Goal: Task Accomplishment & Management: Use online tool/utility

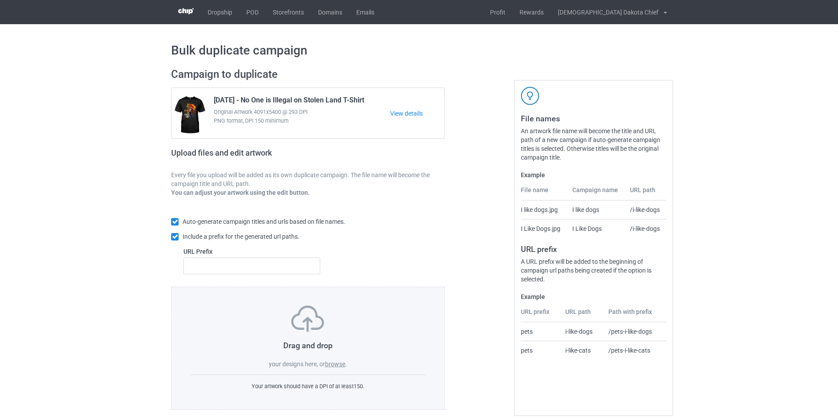
click at [331, 362] on label "browse" at bounding box center [335, 364] width 20 height 7
click at [0, 0] on input "browse" at bounding box center [0, 0] width 0 height 0
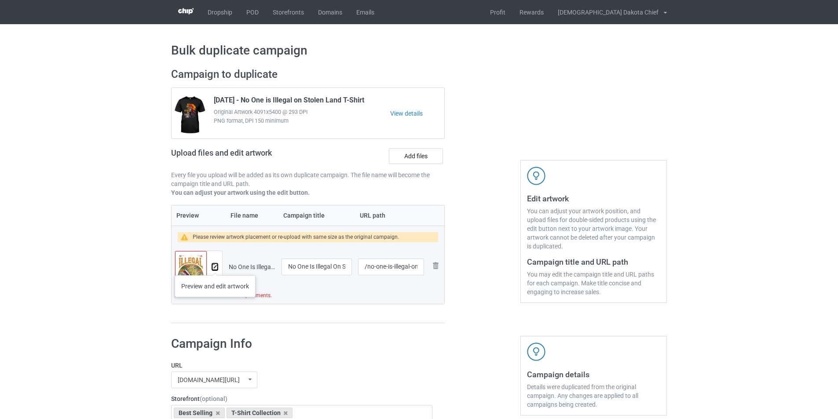
click at [215, 266] on img at bounding box center [215, 267] width 6 height 6
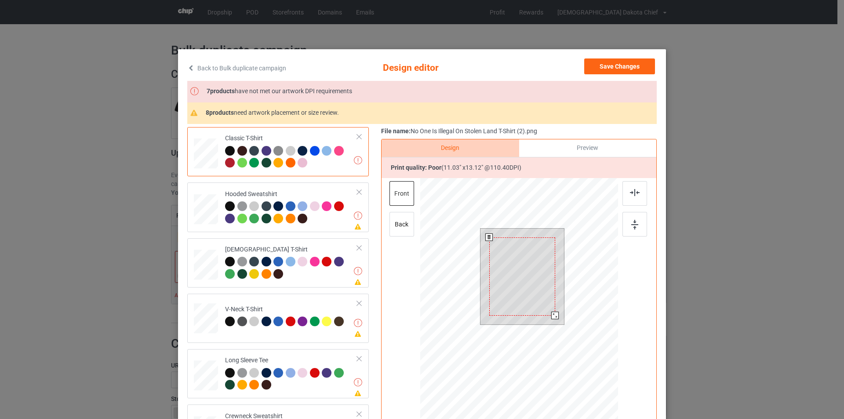
drag, startPoint x: 557, startPoint y: 322, endPoint x: 543, endPoint y: 322, distance: 15.0
click at [543, 322] on div at bounding box center [523, 277] width 84 height 96
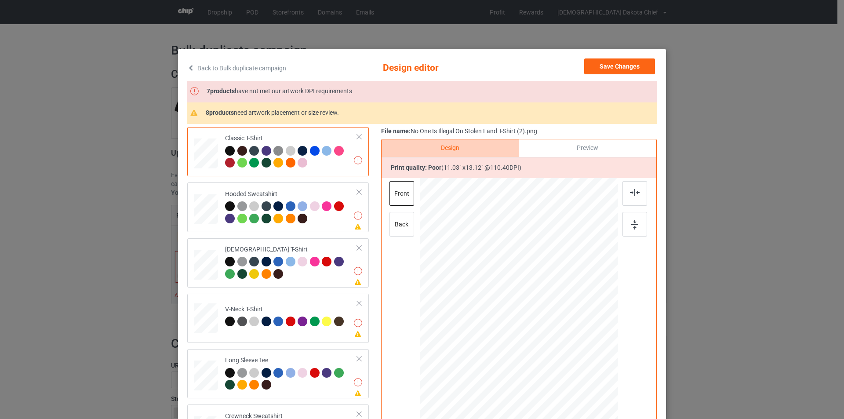
drag, startPoint x: 576, startPoint y: 21, endPoint x: 573, endPoint y: 39, distance: 18.3
click at [574, 24] on div "Back to Bulk duplicate campaign Design editor Save Changes 7 products have not …" at bounding box center [422, 209] width 844 height 419
click at [573, 39] on div "Back to Bulk duplicate campaign Design editor Save Changes 7 products have not …" at bounding box center [422, 209] width 844 height 419
click at [619, 65] on button "Save Changes" at bounding box center [619, 66] width 71 height 16
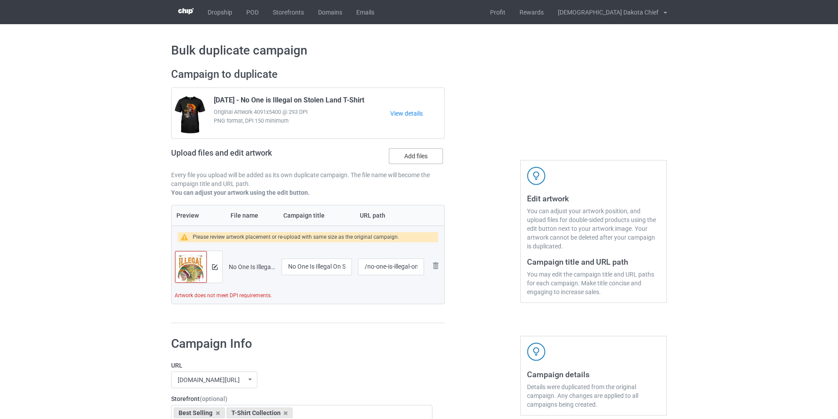
click at [427, 155] on label "Add files" at bounding box center [416, 156] width 54 height 16
click at [0, 0] on input "Add files" at bounding box center [0, 0] width 0 height 0
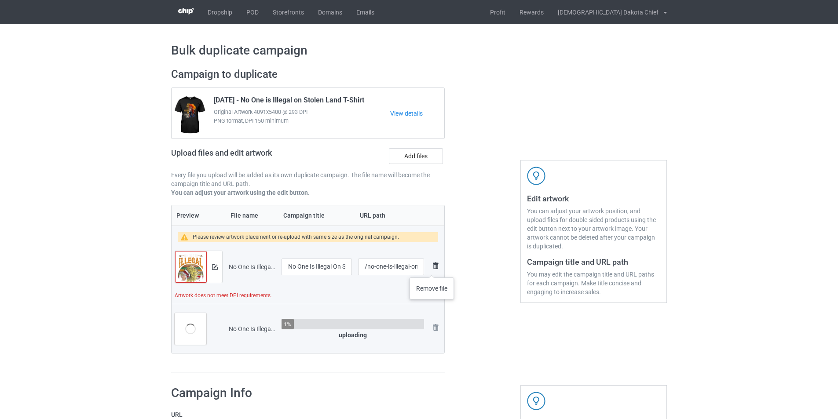
click at [432, 269] on img at bounding box center [435, 265] width 11 height 11
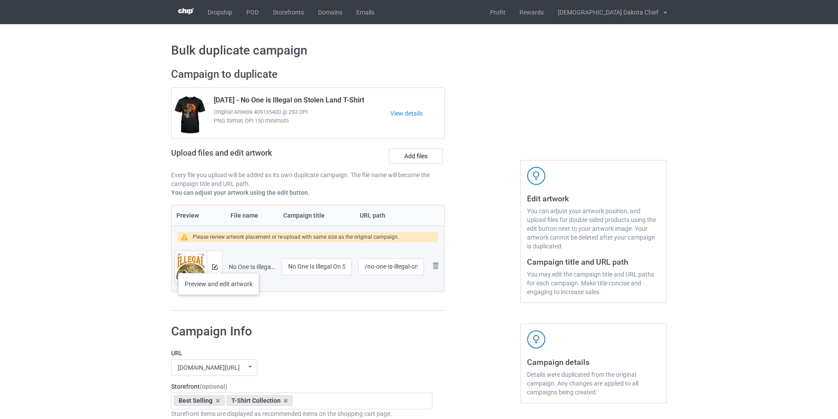
click at [219, 264] on div at bounding box center [214, 267] width 15 height 32
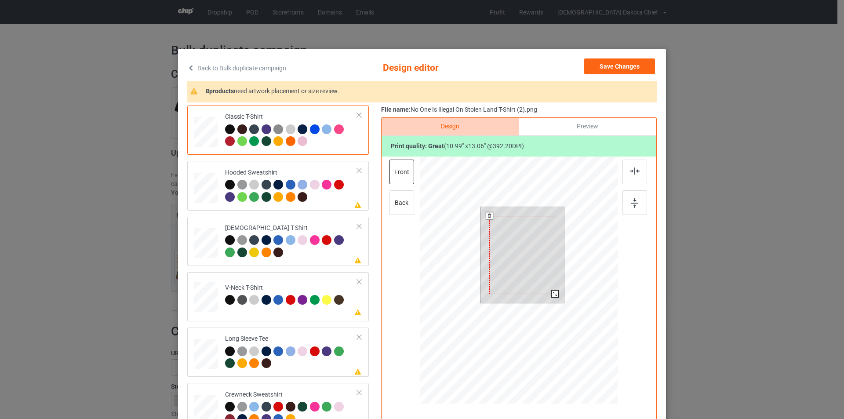
drag, startPoint x: 558, startPoint y: 301, endPoint x: 556, endPoint y: 288, distance: 13.0
click at [556, 288] on div at bounding box center [523, 255] width 84 height 96
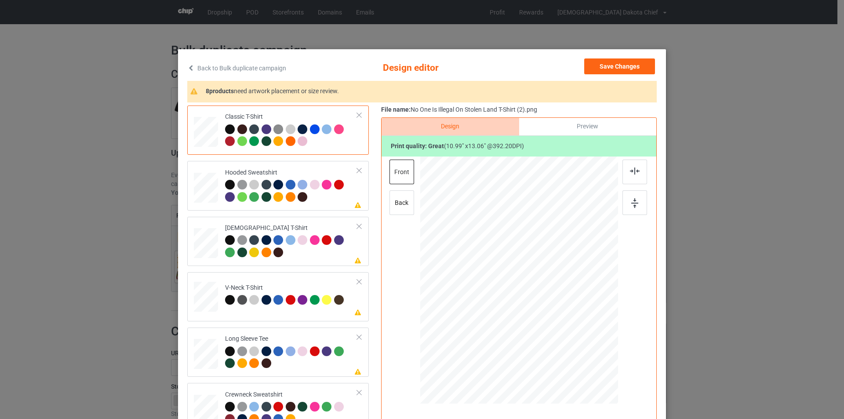
click at [227, 142] on div at bounding box center [230, 141] width 10 height 10
click at [227, 129] on div at bounding box center [230, 129] width 10 height 10
click at [326, 204] on div at bounding box center [291, 192] width 132 height 24
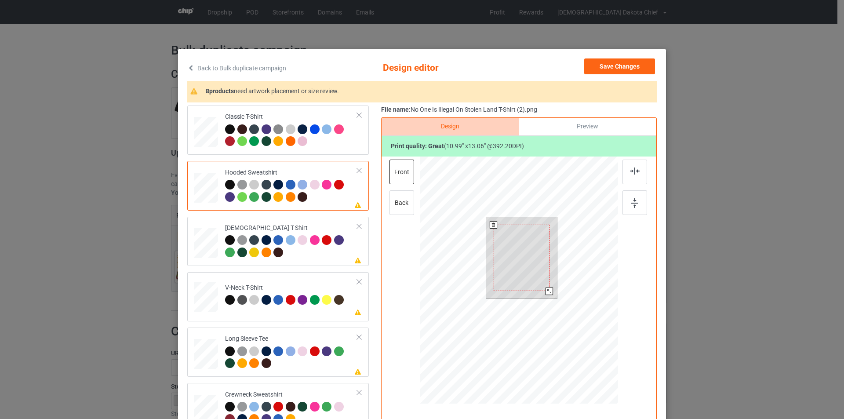
click at [530, 235] on div at bounding box center [522, 258] width 56 height 66
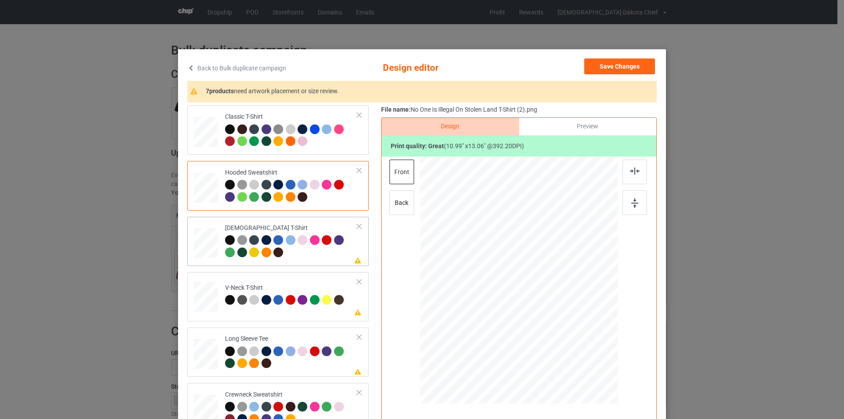
click at [298, 254] on div at bounding box center [291, 247] width 132 height 24
click at [525, 242] on div at bounding box center [519, 271] width 229 height 229
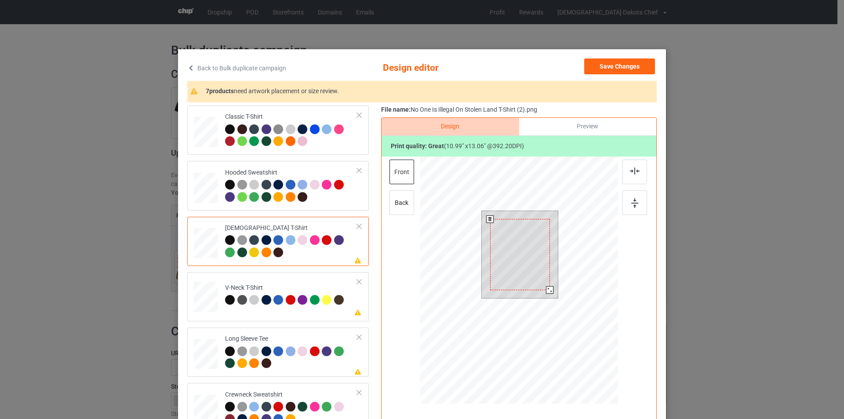
click at [525, 254] on div at bounding box center [520, 254] width 60 height 71
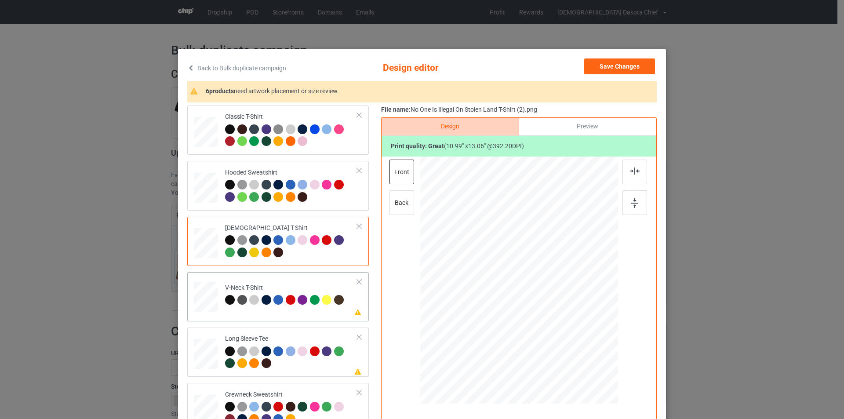
click at [305, 315] on div "Please review artwork placement V-Neck T-Shirt" at bounding box center [278, 296] width 182 height 49
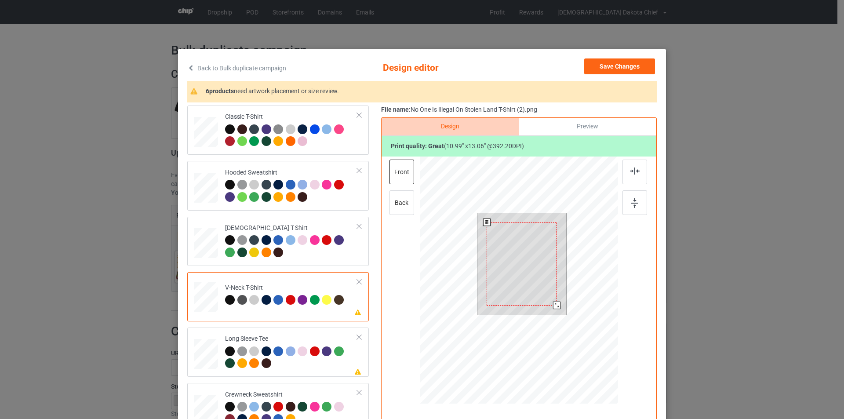
click at [516, 231] on div at bounding box center [522, 263] width 70 height 83
click at [517, 230] on div at bounding box center [522, 263] width 70 height 83
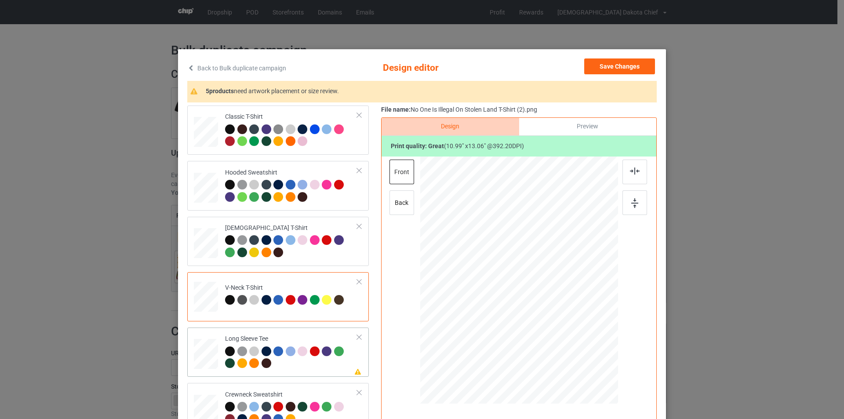
click at [308, 336] on div "Long Sleeve Tee" at bounding box center [291, 351] width 132 height 33
click at [521, 264] on div at bounding box center [524, 259] width 58 height 69
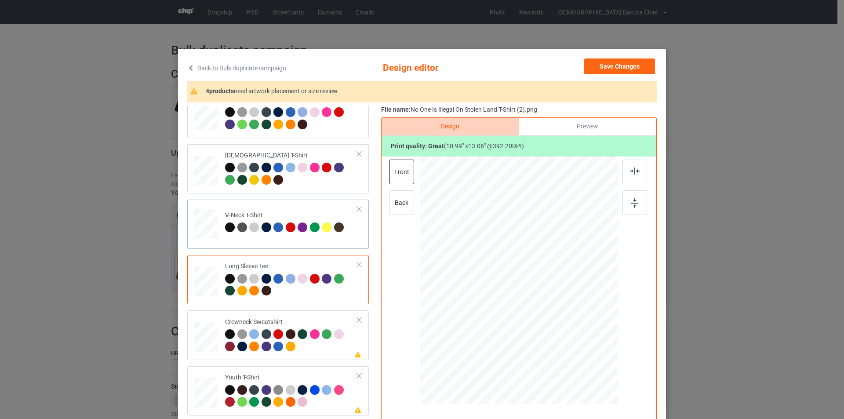
scroll to position [151, 0]
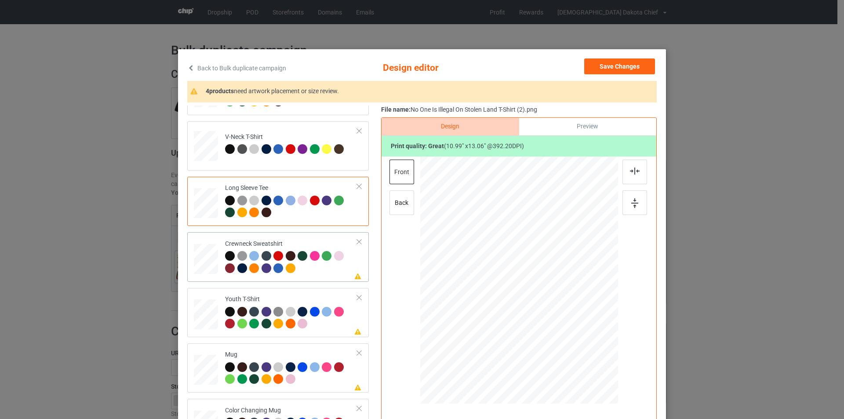
click at [328, 271] on div at bounding box center [291, 263] width 132 height 24
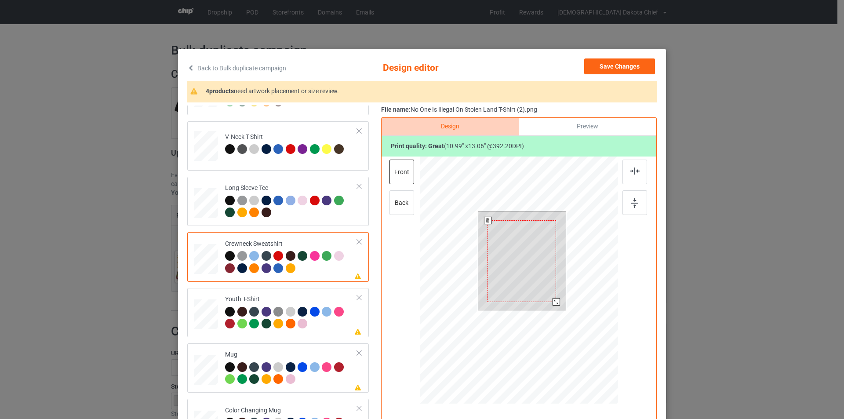
click at [531, 246] on div at bounding box center [522, 260] width 69 height 81
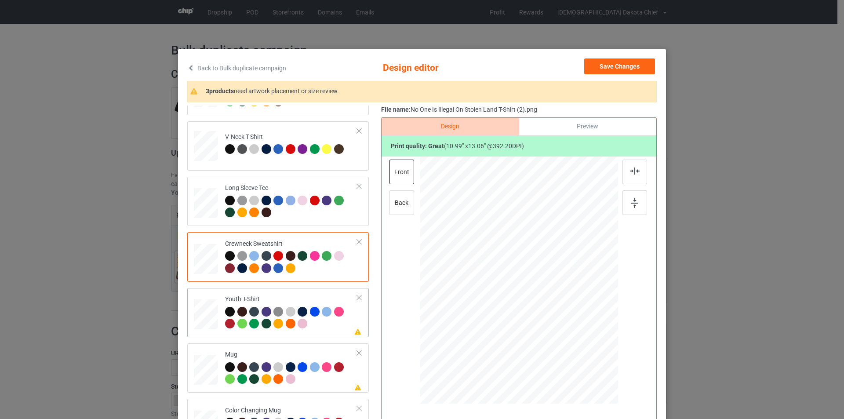
click at [314, 332] on td "Please review artwork placement Youth T-Shirt" at bounding box center [291, 312] width 142 height 42
click at [533, 260] on div at bounding box center [519, 271] width 229 height 229
click at [533, 260] on div at bounding box center [517, 272] width 66 height 78
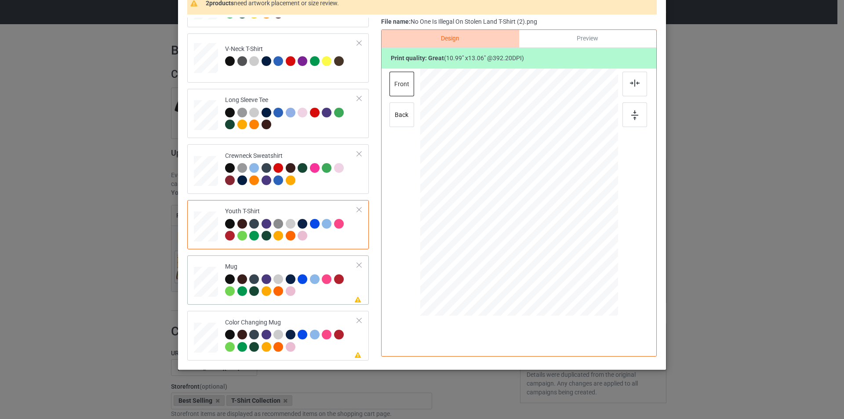
click at [331, 288] on div at bounding box center [291, 286] width 132 height 24
drag, startPoint x: 572, startPoint y: 260, endPoint x: 554, endPoint y: 214, distance: 50.1
click at [554, 214] on div at bounding box center [519, 192] width 198 height 82
drag, startPoint x: 521, startPoint y: 190, endPoint x: 575, endPoint y: 190, distance: 54.5
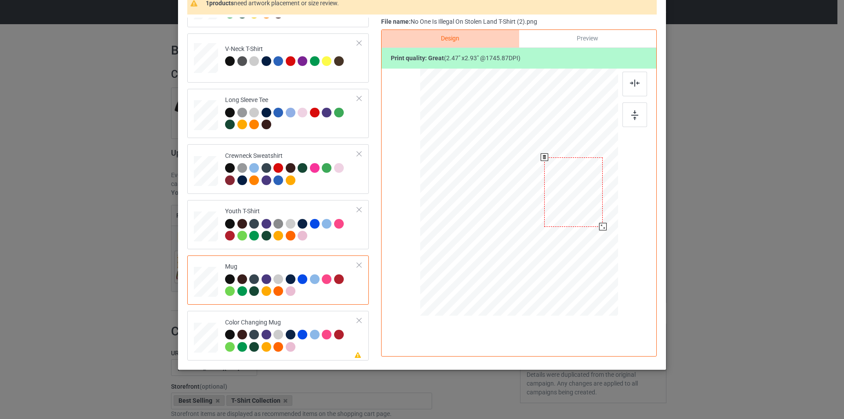
click at [575, 190] on div at bounding box center [573, 191] width 58 height 69
drag, startPoint x: 601, startPoint y: 227, endPoint x: 579, endPoint y: 204, distance: 32.1
click at [601, 225] on div at bounding box center [601, 225] width 7 height 7
click at [579, 201] on div at bounding box center [573, 193] width 55 height 66
click at [320, 317] on td "Please review artwork placement Color Changing Mug" at bounding box center [291, 335] width 142 height 42
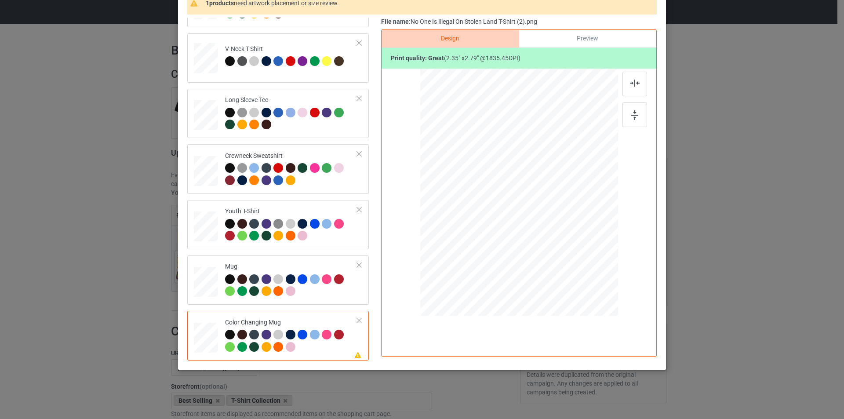
click at [568, 183] on div at bounding box center [573, 193] width 55 height 66
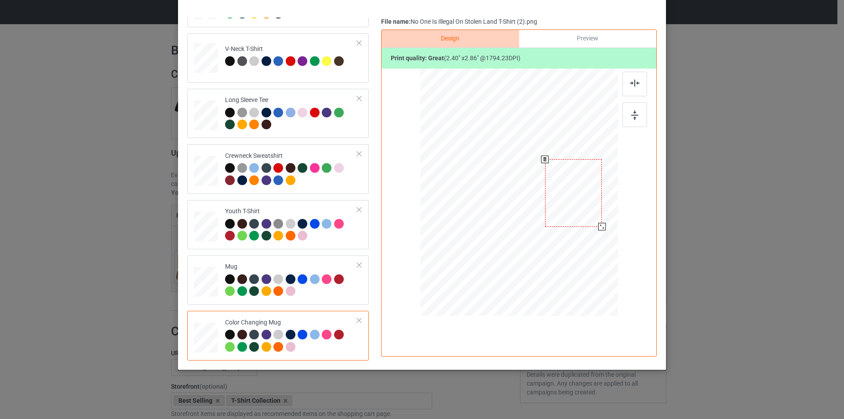
click at [598, 226] on div at bounding box center [601, 226] width 7 height 7
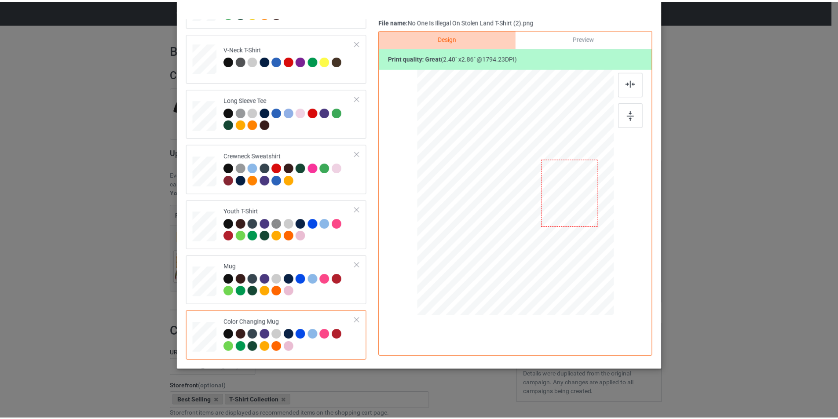
scroll to position [0, 0]
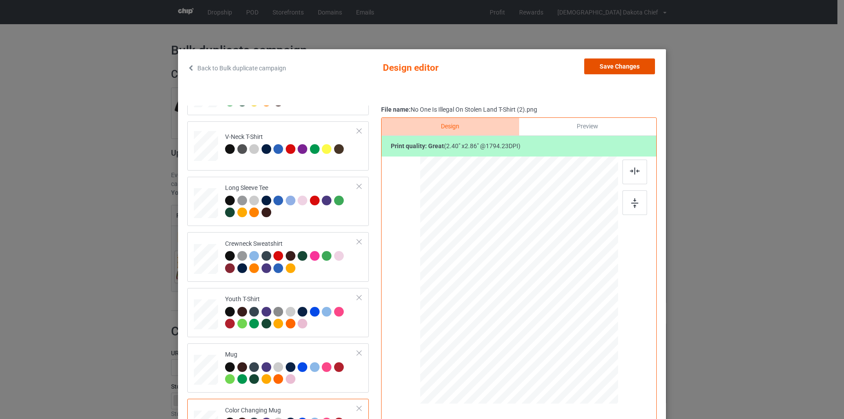
click at [634, 70] on button "Save Changes" at bounding box center [619, 66] width 71 height 16
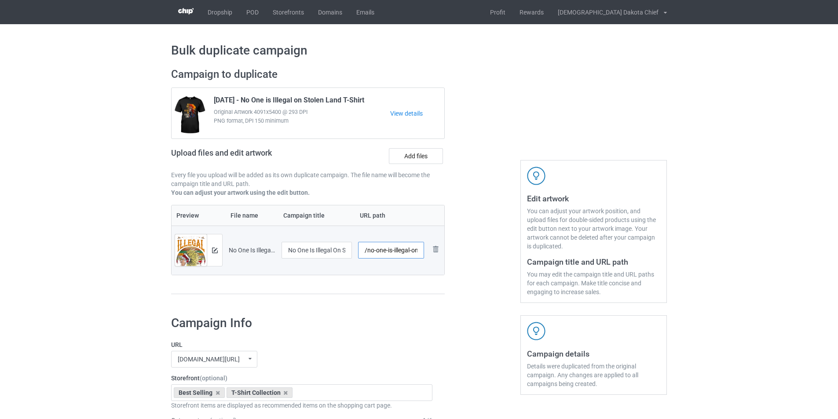
scroll to position [0, 56]
drag, startPoint x: 410, startPoint y: 249, endPoint x: 459, endPoint y: 249, distance: 49.7
click at [459, 249] on div "Campaign to duplicate [DATE] - No One is Illegal on Stolen Land T-Shirt Origina…" at bounding box center [419, 186] width 508 height 248
drag, startPoint x: 392, startPoint y: 250, endPoint x: 368, endPoint y: 251, distance: 24.2
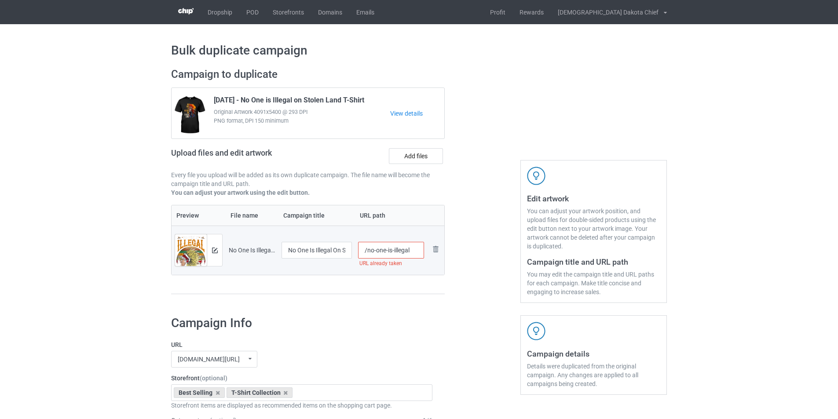
click at [368, 251] on input "/no-one-is-illegal" at bounding box center [391, 250] width 66 height 17
click at [398, 247] on input "/illegal" at bounding box center [391, 250] width 66 height 17
drag, startPoint x: 367, startPoint y: 250, endPoint x: 520, endPoint y: 249, distance: 153.0
click at [367, 250] on input "/illegal2" at bounding box center [391, 250] width 66 height 17
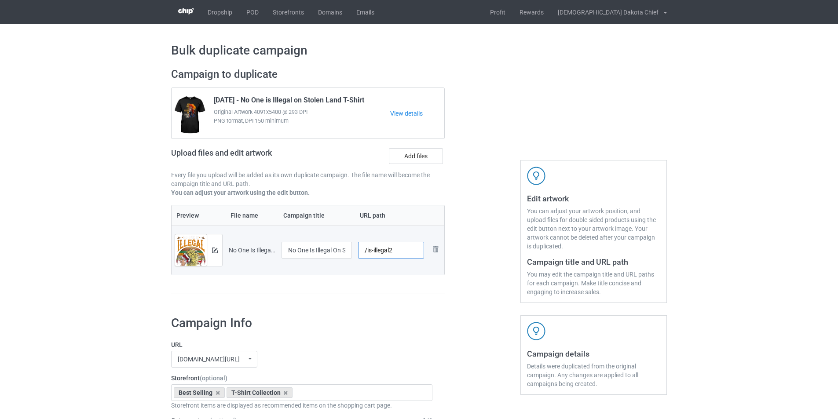
click at [403, 253] on input "/is-illegal2" at bounding box center [391, 250] width 66 height 17
type input "/is-illegal"
click at [452, 297] on div at bounding box center [482, 186] width 63 height 248
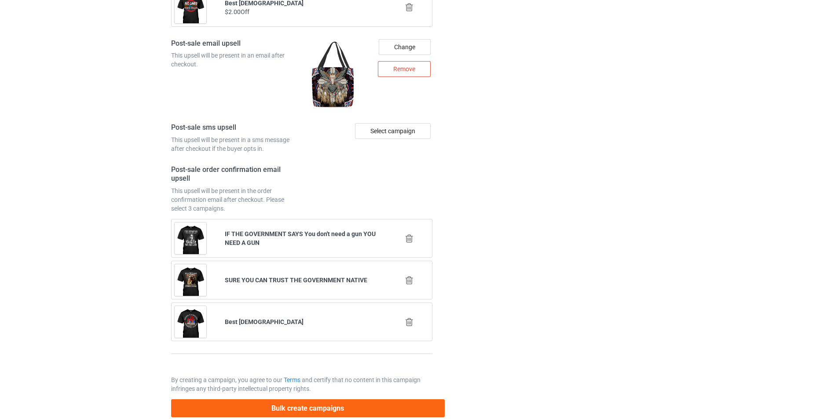
scroll to position [1179, 0]
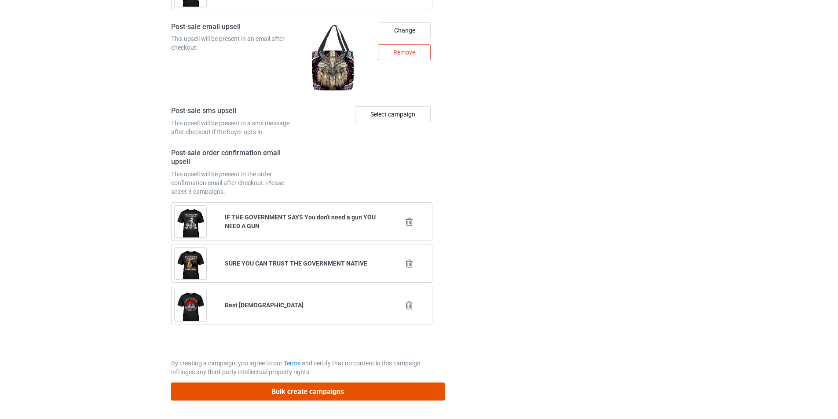
click at [343, 394] on button "Bulk create campaigns" at bounding box center [307, 392] width 273 height 18
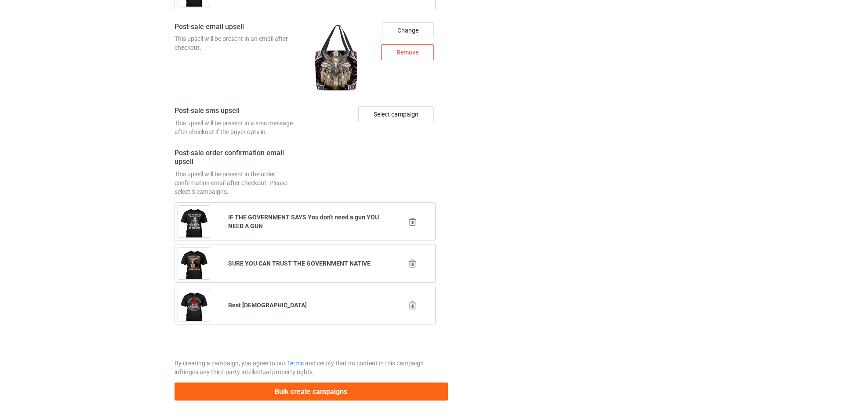
scroll to position [0, 0]
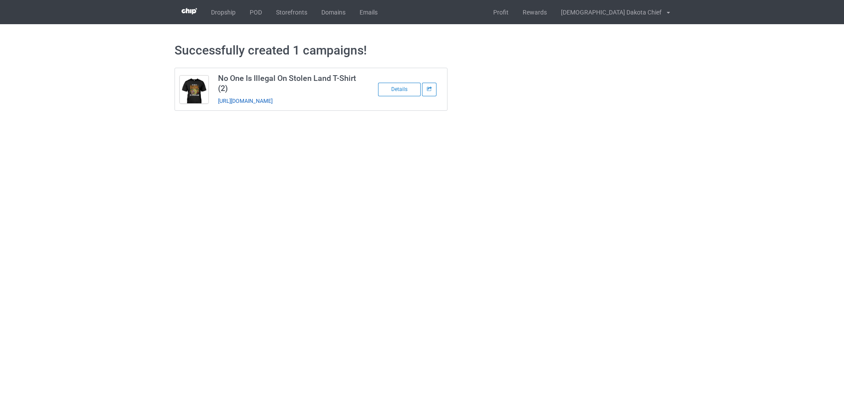
click at [273, 103] on link "[URL][DOMAIN_NAME]" at bounding box center [245, 101] width 55 height 7
click at [256, 9] on link "POD" at bounding box center [256, 12] width 26 height 24
